Goal: Task Accomplishment & Management: Manage account settings

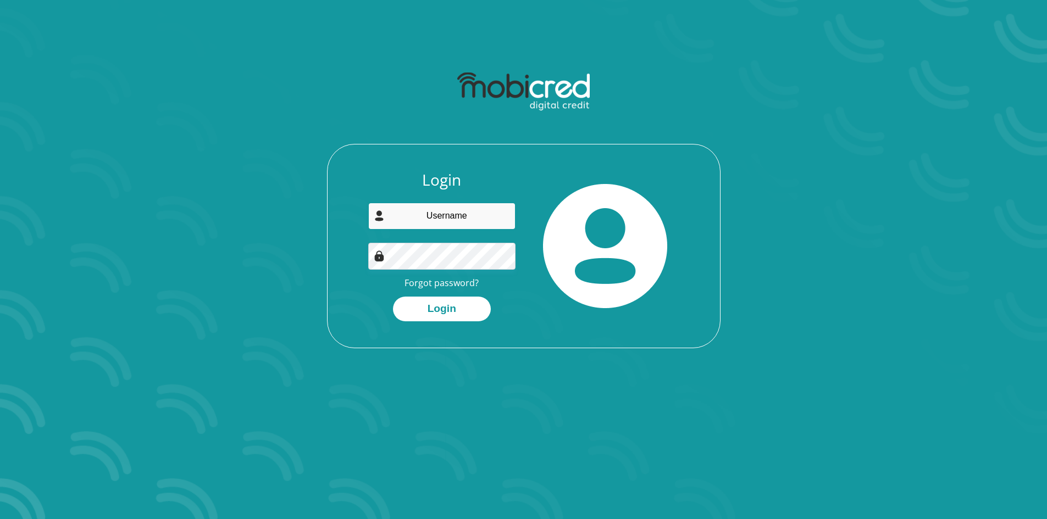
type input "danielvanzyl041@gmail.com"
drag, startPoint x: 0, startPoint y: 0, endPoint x: 401, endPoint y: 213, distance: 454.1
click at [401, 213] on input "danielvanzyl041@gmail.com" at bounding box center [441, 216] width 147 height 27
click at [428, 316] on button "Login" at bounding box center [442, 309] width 98 height 25
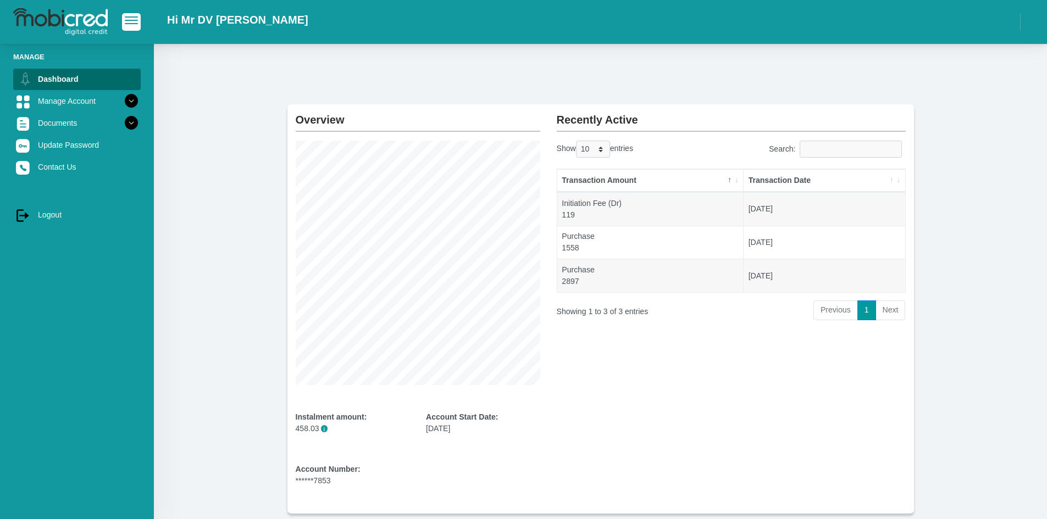
scroll to position [59, 0]
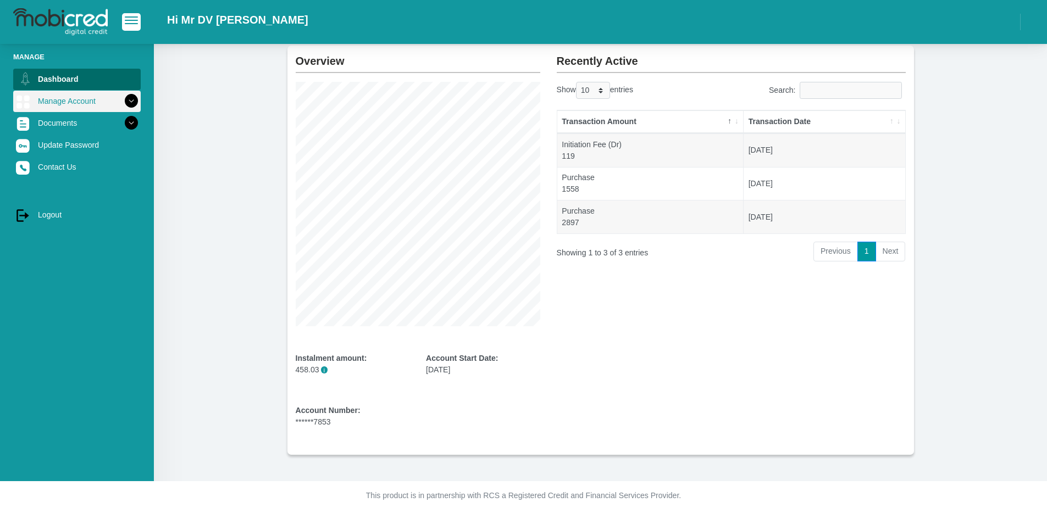
click at [122, 98] on icon at bounding box center [131, 101] width 19 height 19
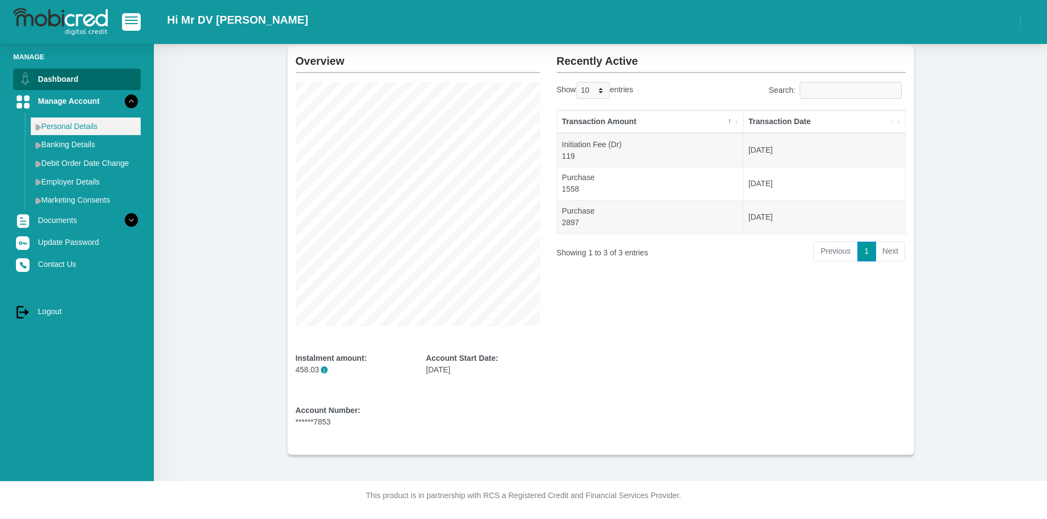
click at [95, 130] on link "Personal Details" at bounding box center [86, 127] width 110 height 18
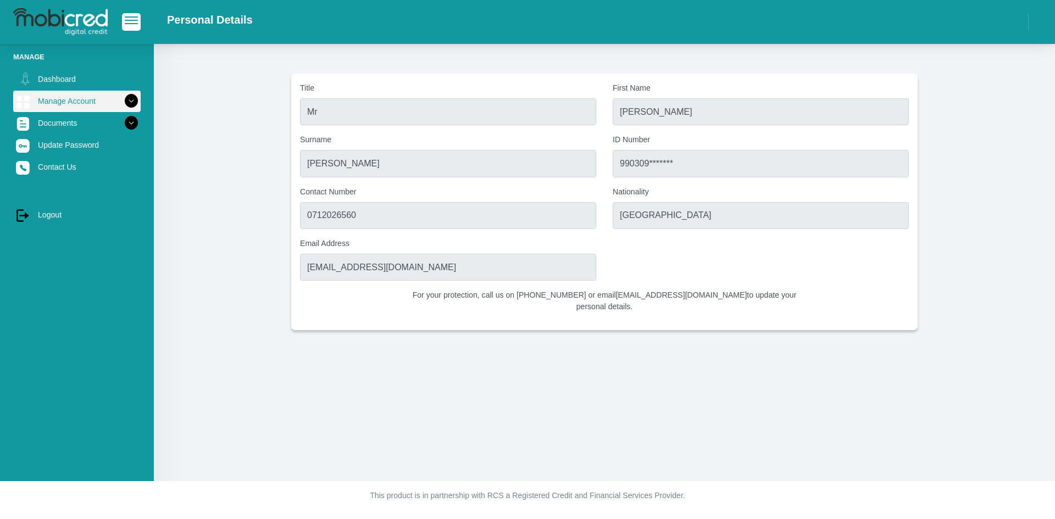
click at [125, 103] on icon at bounding box center [131, 101] width 19 height 19
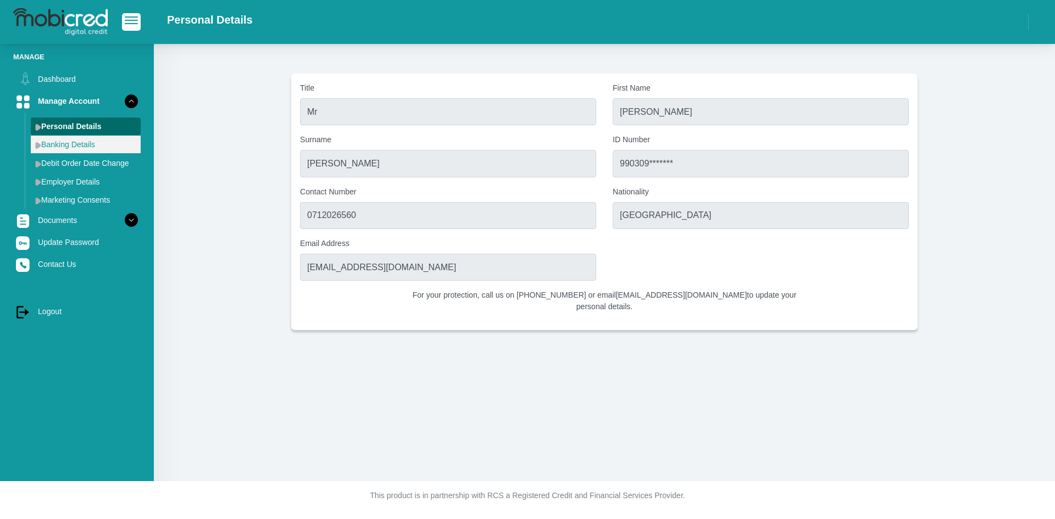
click at [95, 141] on link "Banking Details" at bounding box center [86, 145] width 110 height 18
click at [99, 146] on link "Banking Details" at bounding box center [86, 145] width 110 height 18
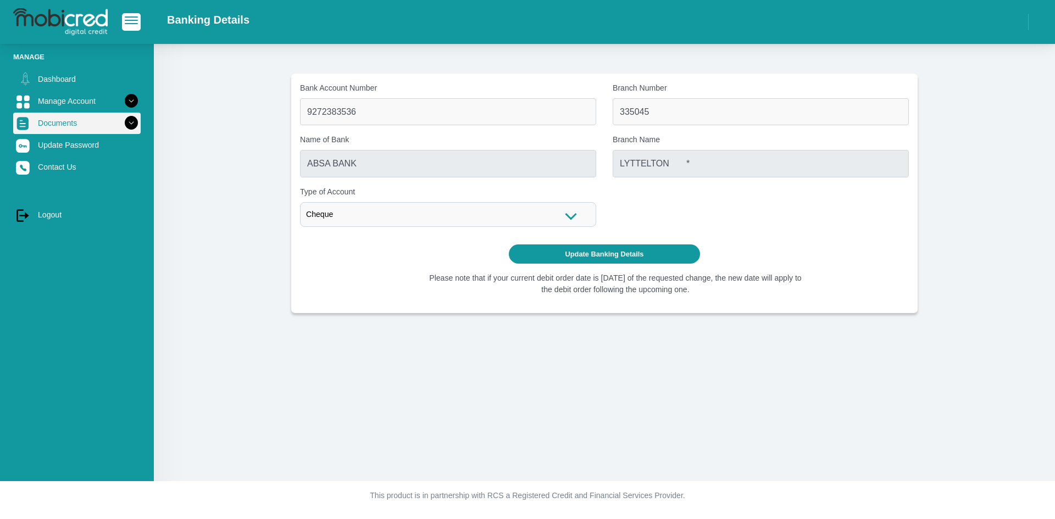
click at [122, 120] on icon at bounding box center [131, 123] width 19 height 19
click at [75, 118] on link "Documents" at bounding box center [77, 123] width 128 height 21
click at [76, 127] on link "Documents" at bounding box center [77, 123] width 128 height 21
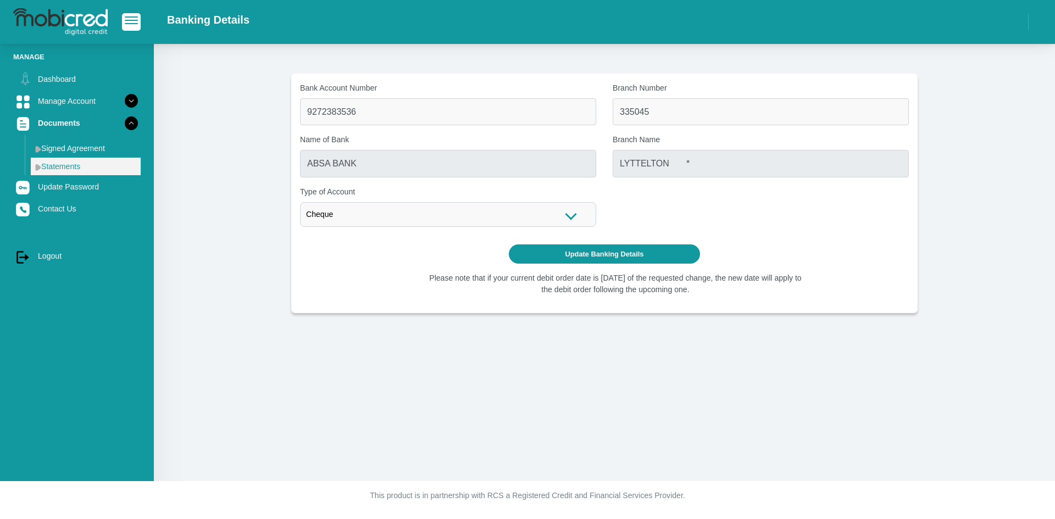
click at [70, 160] on link "Statements" at bounding box center [86, 167] width 110 height 18
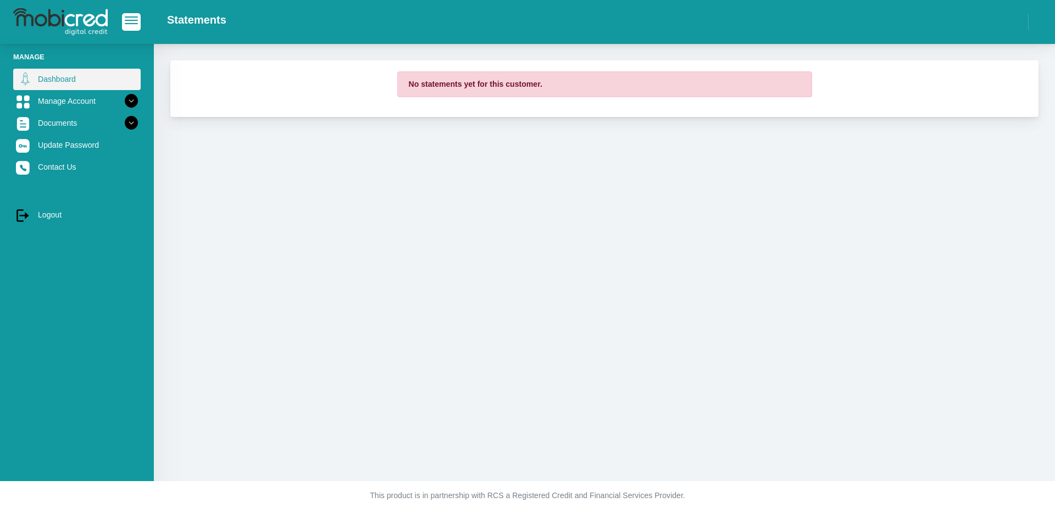
click at [73, 79] on link "Dashboard" at bounding box center [77, 79] width 128 height 21
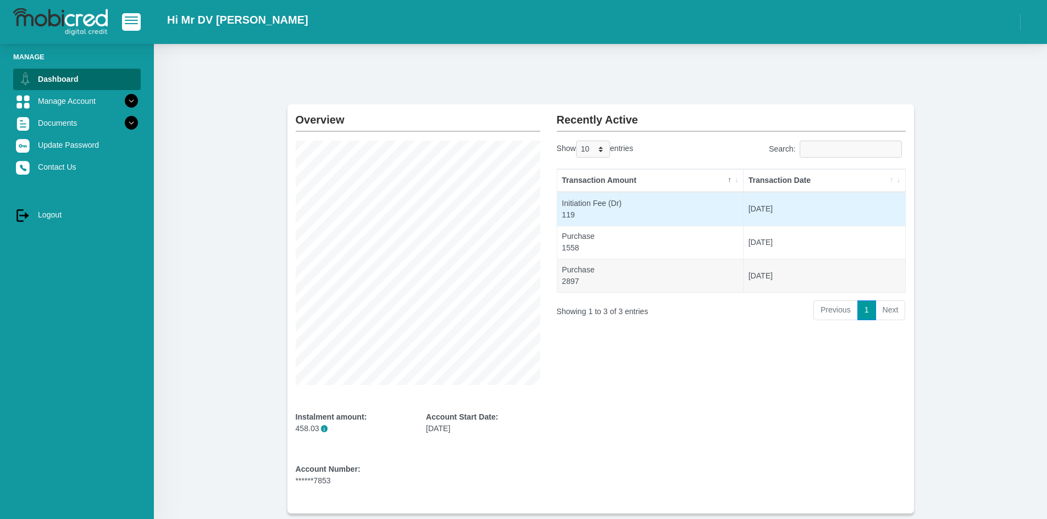
scroll to position [59, 0]
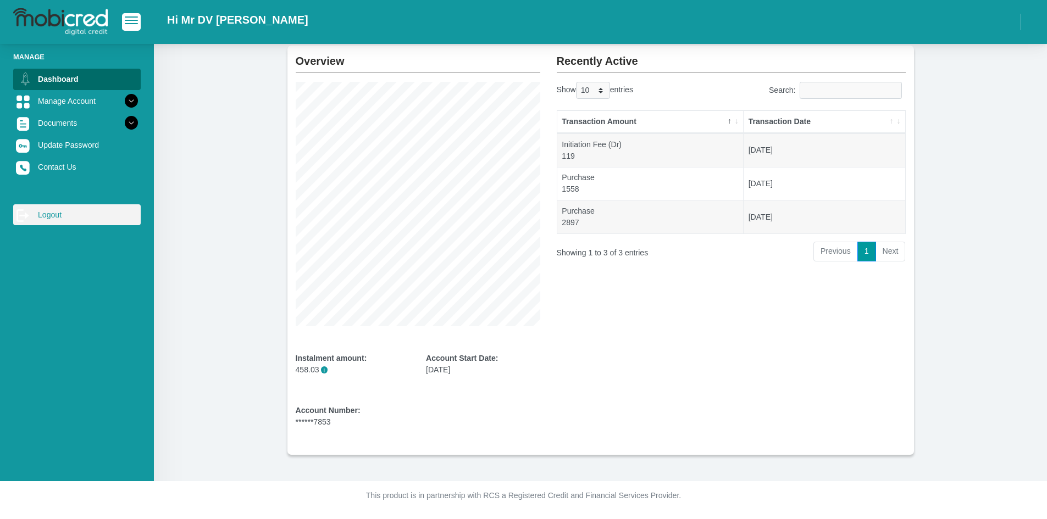
click at [67, 224] on link "log out Logout" at bounding box center [77, 214] width 128 height 21
